Goal: Check status: Check status

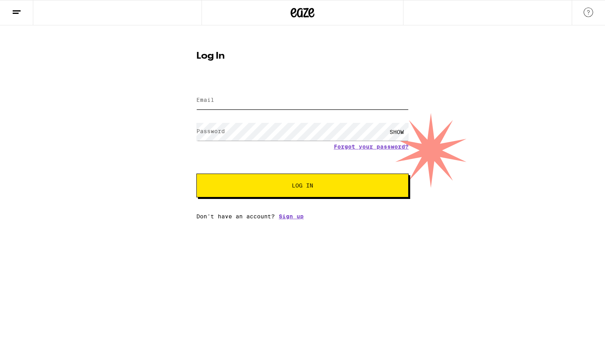
type input "[EMAIL_ADDRESS][DOMAIN_NAME]"
click at [277, 193] on button "Log In" at bounding box center [302, 186] width 212 height 24
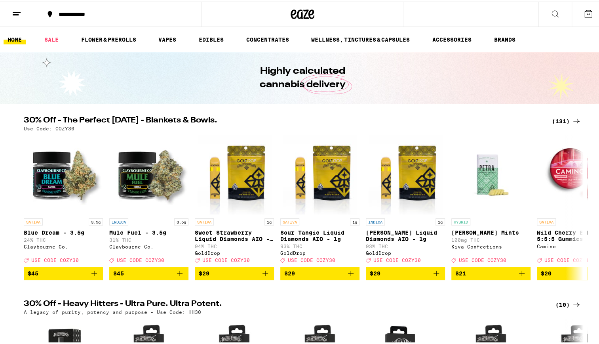
click at [584, 12] on icon at bounding box center [589, 13] width 10 height 10
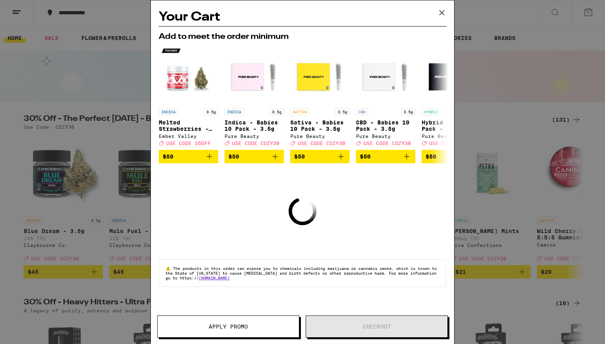
click at [445, 12] on icon at bounding box center [442, 13] width 12 height 12
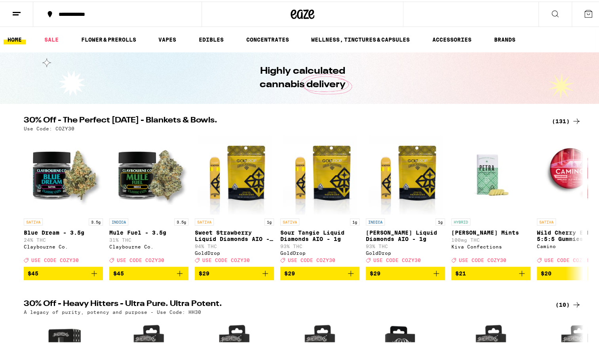
click at [12, 16] on icon at bounding box center [17, 13] width 10 height 10
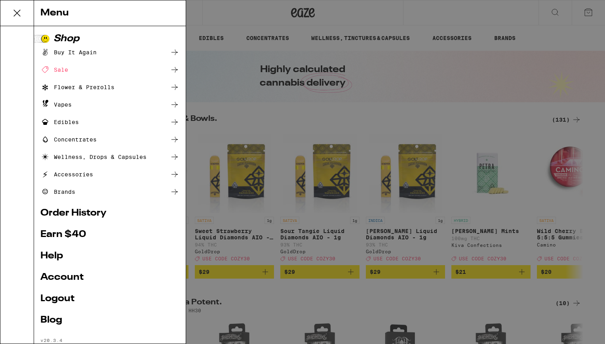
click at [78, 215] on link "Order History" at bounding box center [109, 213] width 139 height 10
